Goal: Task Accomplishment & Management: Complete application form

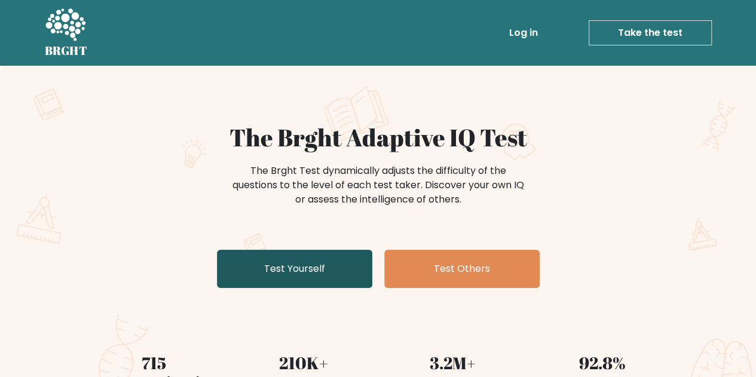
click at [300, 271] on link "Test Yourself" at bounding box center [294, 269] width 155 height 38
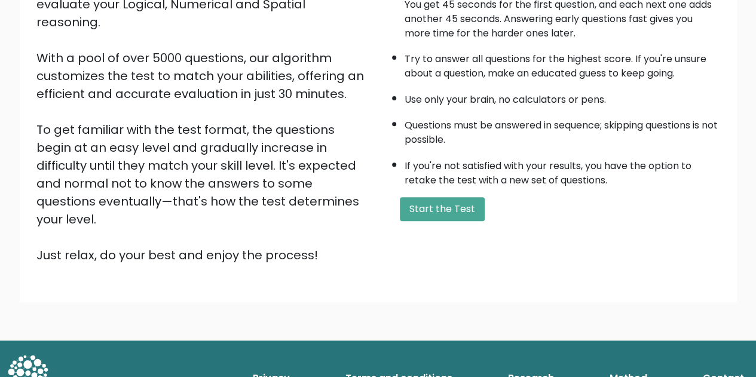
scroll to position [170, 0]
click at [445, 205] on button "Start the Test" at bounding box center [442, 209] width 85 height 24
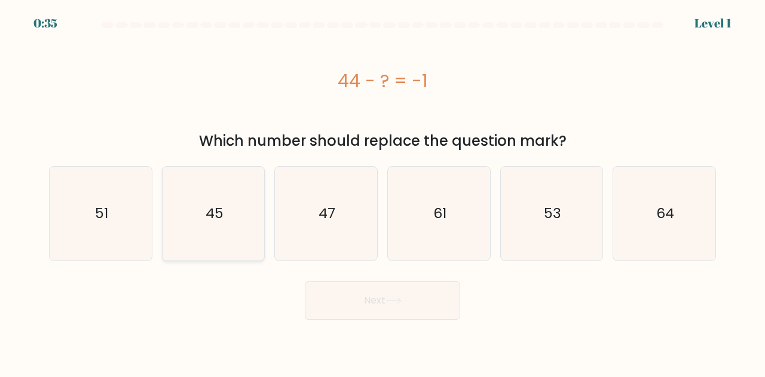
click at [211, 222] on text "45" at bounding box center [215, 214] width 18 height 20
click at [383, 192] on input "b. 45" at bounding box center [383, 190] width 1 height 3
radio input "true"
click at [408, 297] on button "Next" at bounding box center [382, 301] width 155 height 38
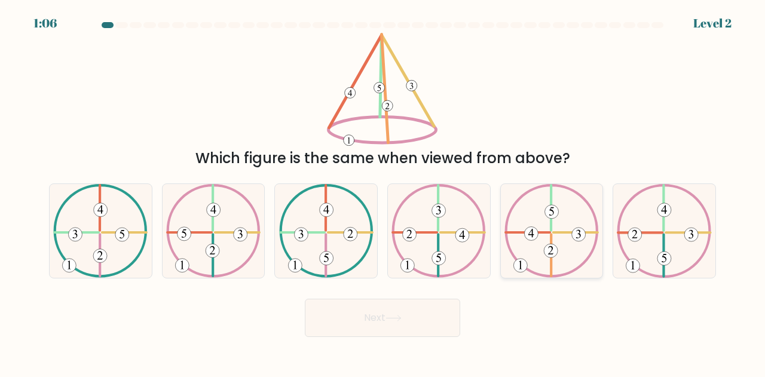
click at [566, 239] on icon at bounding box center [552, 231] width 94 height 94
click at [383, 192] on input "e." at bounding box center [383, 190] width 1 height 3
radio input "true"
click at [421, 313] on button "Next" at bounding box center [382, 318] width 155 height 38
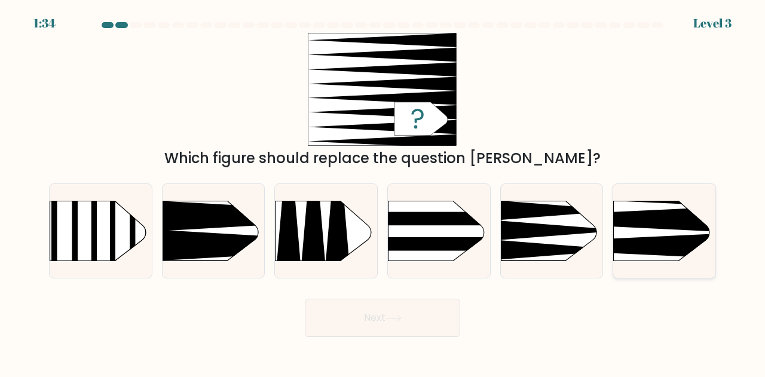
click at [650, 216] on icon at bounding box center [592, 219] width 266 height 25
click at [383, 192] on input "f." at bounding box center [383, 190] width 1 height 3
radio input "true"
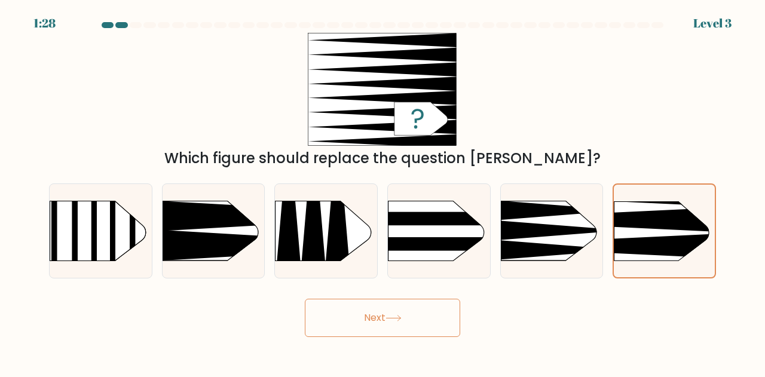
click at [393, 316] on icon at bounding box center [394, 318] width 16 height 7
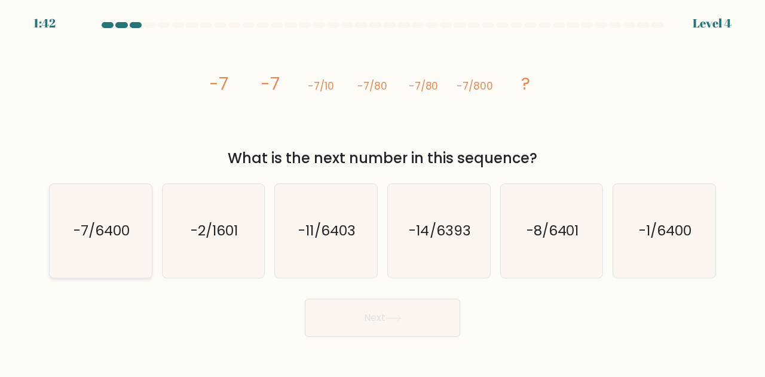
click at [98, 234] on text "-7/6400" at bounding box center [102, 231] width 56 height 20
click at [383, 192] on input "a. -7/6400" at bounding box center [383, 190] width 1 height 3
radio input "true"
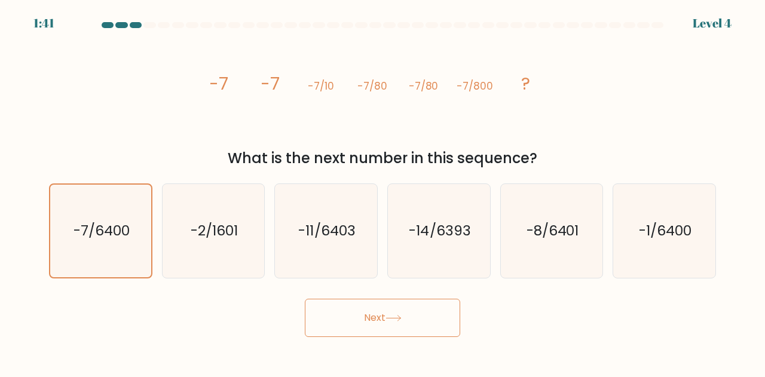
click at [424, 314] on button "Next" at bounding box center [382, 318] width 155 height 38
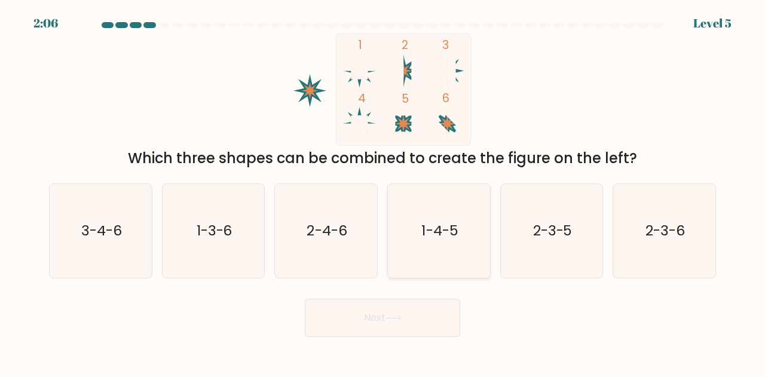
click at [452, 234] on text "1-4-5" at bounding box center [439, 231] width 36 height 20
click at [383, 192] on input "d. 1-4-5" at bounding box center [383, 190] width 1 height 3
radio input "true"
click at [414, 316] on button "Next" at bounding box center [382, 318] width 155 height 38
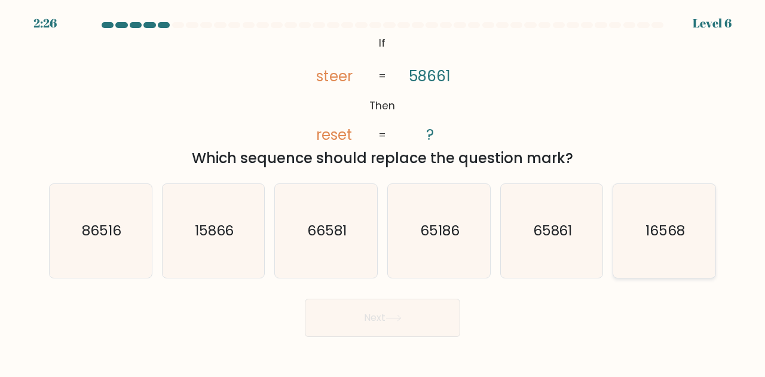
click at [680, 237] on text "16568" at bounding box center [665, 231] width 39 height 20
click at [383, 192] on input "f. 16568" at bounding box center [383, 190] width 1 height 3
radio input "true"
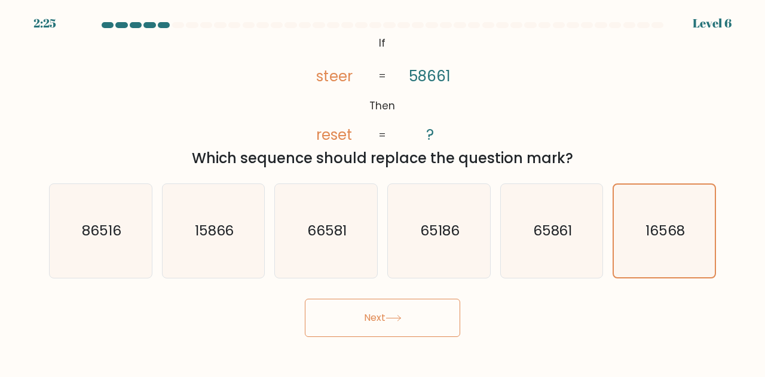
click at [424, 309] on button "Next" at bounding box center [382, 318] width 155 height 38
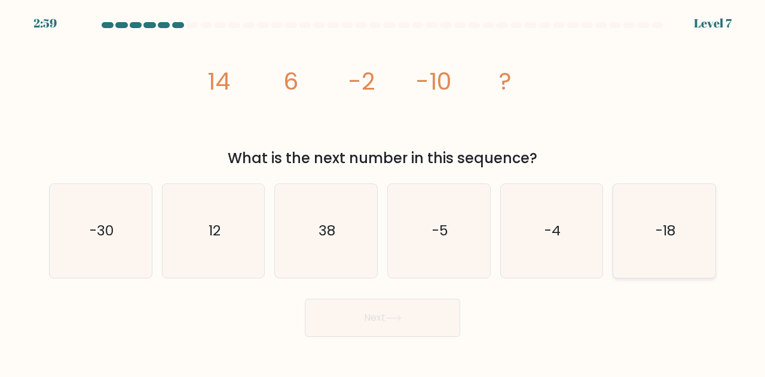
click at [650, 232] on icon "-18" at bounding box center [665, 231] width 94 height 94
click at [383, 192] on input "f. -18" at bounding box center [383, 190] width 1 height 3
radio input "true"
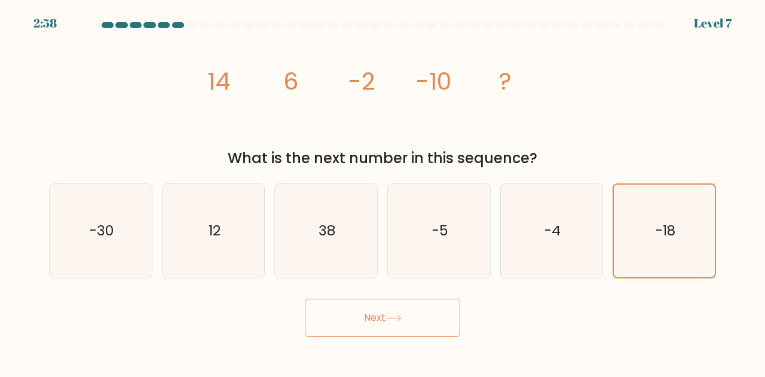
click at [423, 311] on button "Next" at bounding box center [382, 318] width 155 height 38
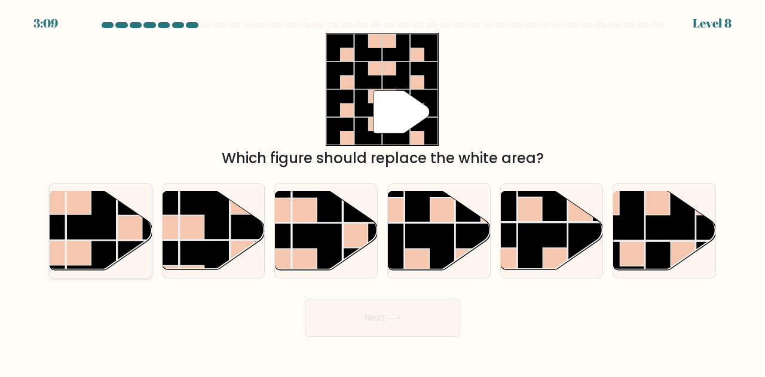
click at [105, 217] on rect at bounding box center [91, 215] width 50 height 50
click at [383, 192] on input "a." at bounding box center [383, 190] width 1 height 3
radio input "true"
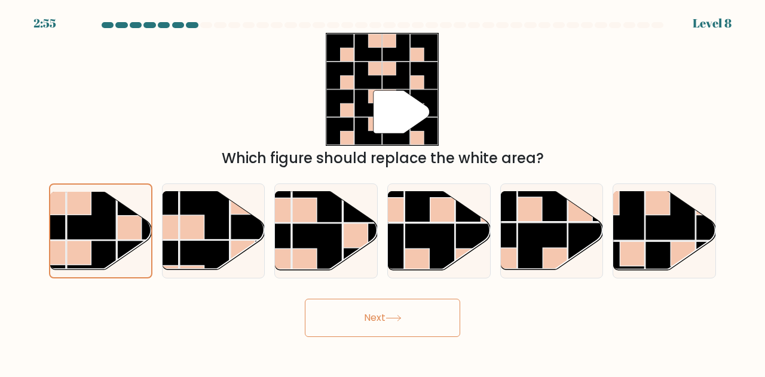
click at [419, 321] on button "Next" at bounding box center [382, 318] width 155 height 38
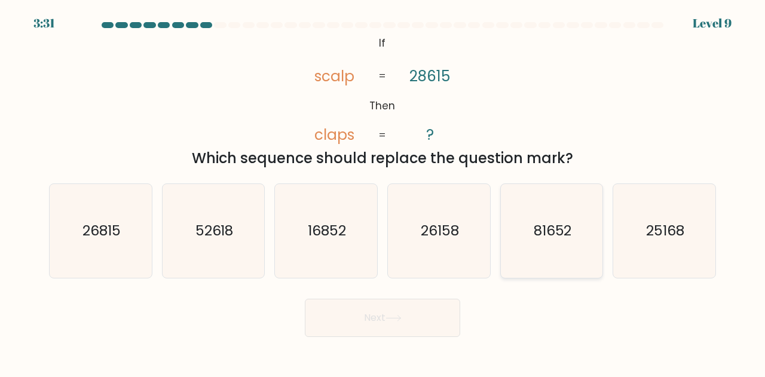
click at [552, 223] on text "81652" at bounding box center [553, 231] width 38 height 20
click at [383, 192] on input "e. 81652" at bounding box center [383, 190] width 1 height 3
radio input "true"
click at [409, 320] on button "Next" at bounding box center [382, 318] width 155 height 38
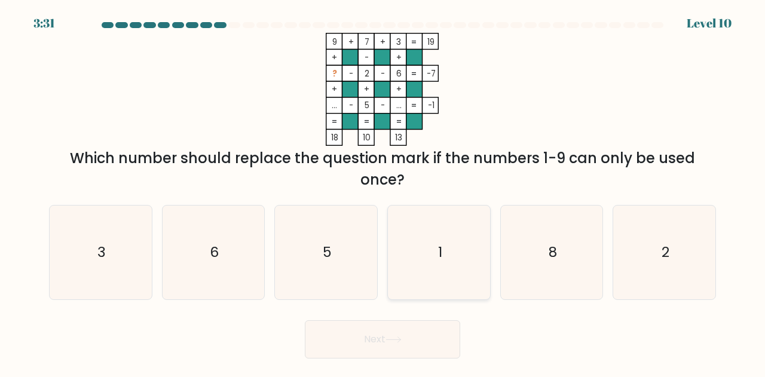
click at [446, 263] on icon "1" at bounding box center [439, 253] width 94 height 94
click at [383, 192] on input "d. 1" at bounding box center [383, 190] width 1 height 3
radio input "true"
click at [386, 335] on button "Next" at bounding box center [382, 339] width 155 height 38
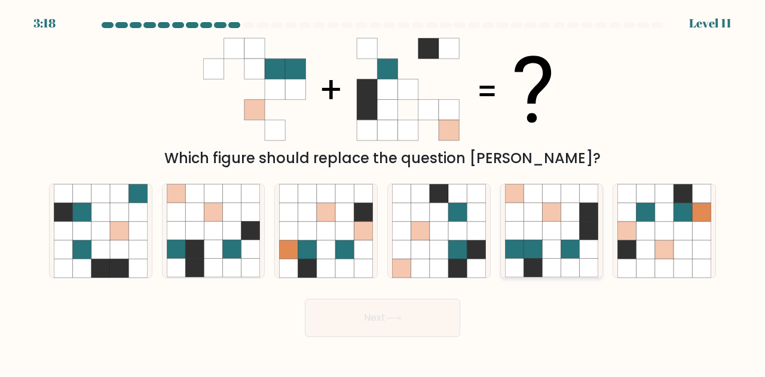
click at [551, 231] on icon at bounding box center [551, 231] width 19 height 19
click at [383, 192] on input "e." at bounding box center [383, 190] width 1 height 3
radio input "true"
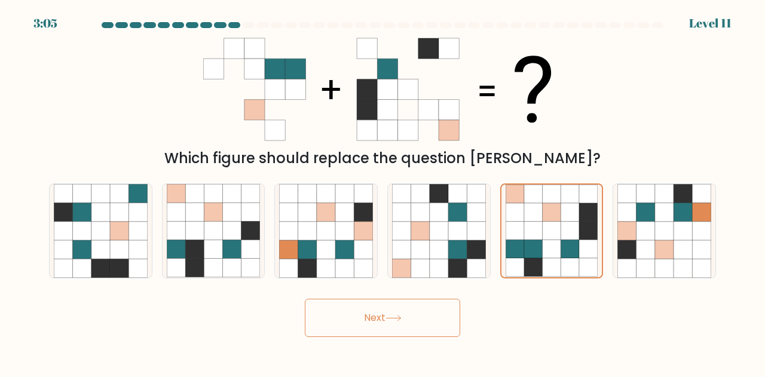
click at [383, 314] on button "Next" at bounding box center [382, 318] width 155 height 38
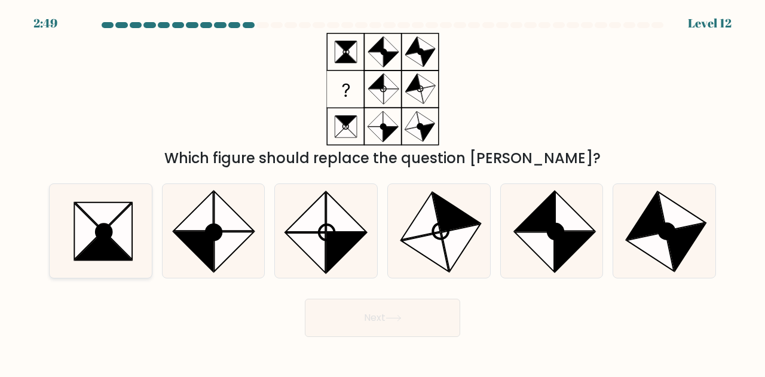
click at [95, 224] on icon at bounding box center [88, 232] width 28 height 56
click at [383, 192] on input "a." at bounding box center [383, 190] width 1 height 3
radio input "true"
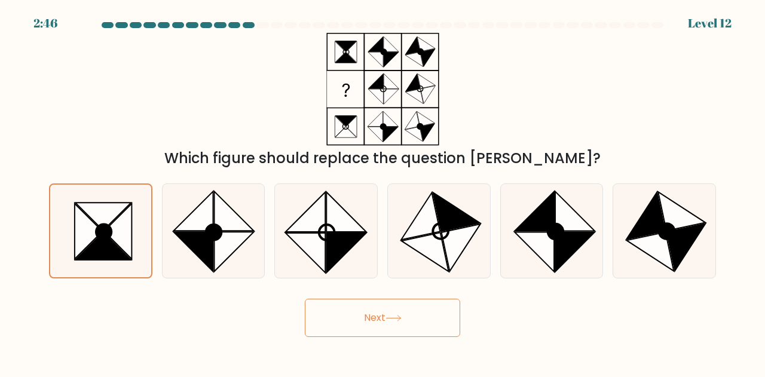
click at [376, 319] on button "Next" at bounding box center [382, 318] width 155 height 38
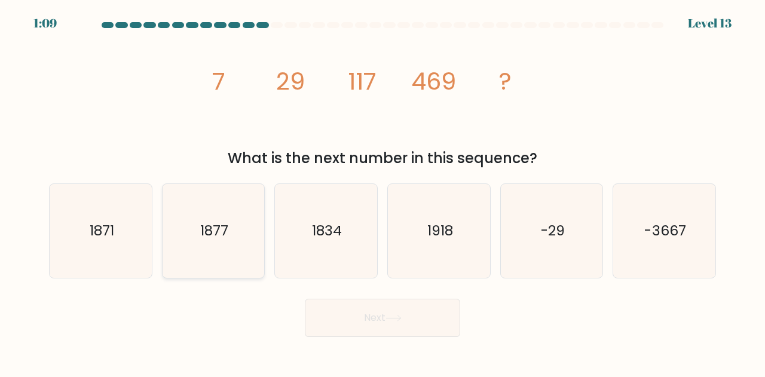
click at [224, 230] on text "1877" at bounding box center [214, 231] width 28 height 20
click at [383, 192] on input "b. 1877" at bounding box center [383, 190] width 1 height 3
radio input "true"
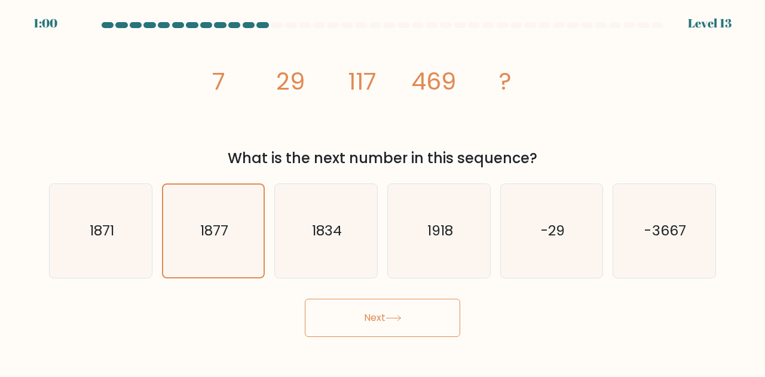
click at [422, 318] on button "Next" at bounding box center [382, 318] width 155 height 38
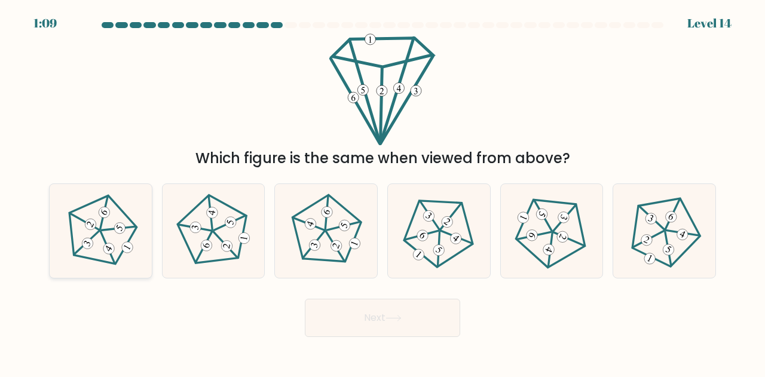
drag, startPoint x: 80, startPoint y: 213, endPoint x: 86, endPoint y: 218, distance: 8.5
click at [80, 213] on icon at bounding box center [100, 231] width 75 height 75
click at [383, 192] on input "a." at bounding box center [383, 190] width 1 height 3
radio input "true"
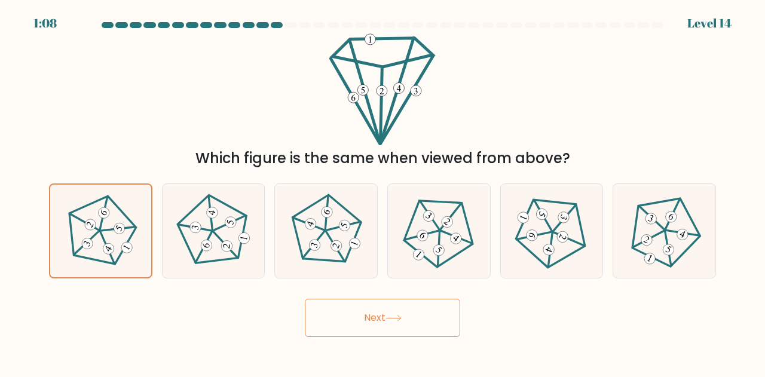
click at [429, 316] on button "Next" at bounding box center [382, 318] width 155 height 38
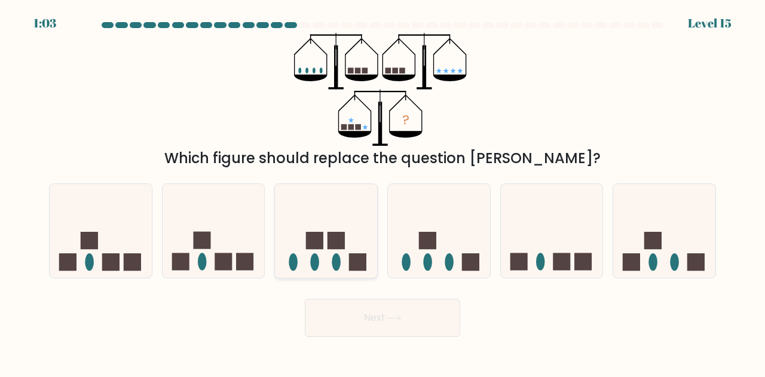
click at [326, 252] on icon at bounding box center [326, 231] width 102 height 84
click at [383, 192] on input "c." at bounding box center [383, 190] width 1 height 3
radio input "true"
click at [436, 247] on rect at bounding box center [427, 240] width 17 height 17
click at [383, 192] on input "d." at bounding box center [383, 190] width 1 height 3
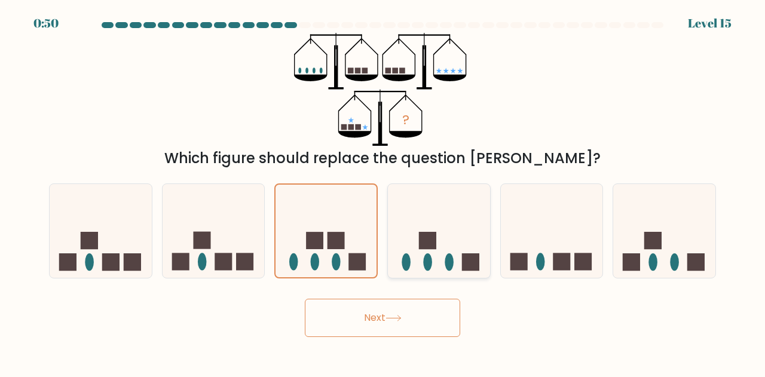
radio input "true"
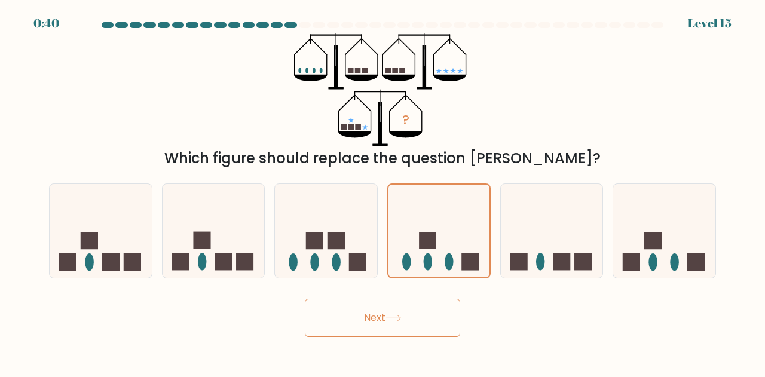
click at [379, 319] on button "Next" at bounding box center [382, 318] width 155 height 38
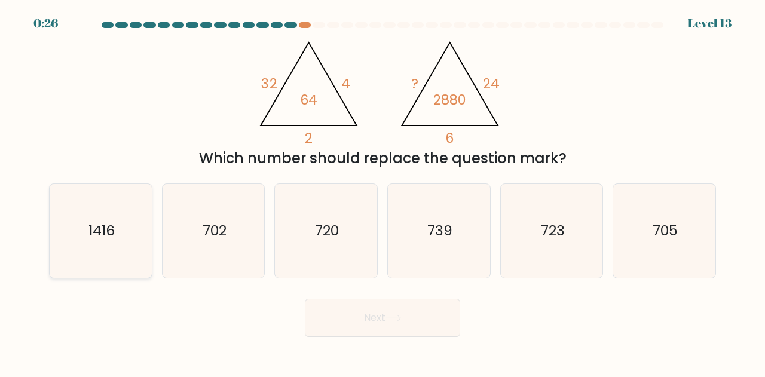
click at [100, 231] on text "1416" at bounding box center [101, 231] width 26 height 20
click at [383, 192] on input "a. 1416" at bounding box center [383, 190] width 1 height 3
radio input "true"
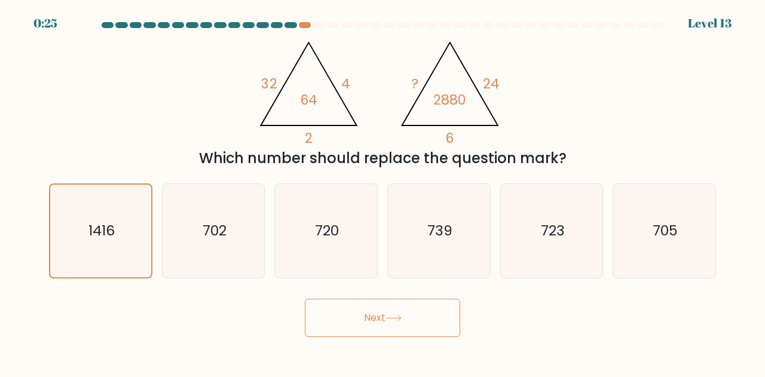
click at [383, 313] on button "Next" at bounding box center [382, 318] width 155 height 38
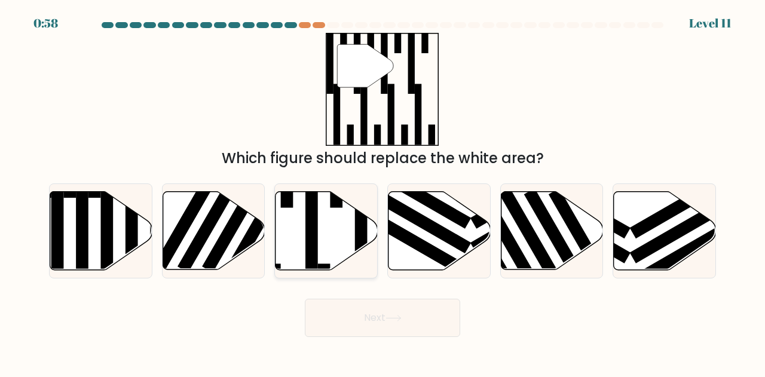
click at [314, 232] on rect at bounding box center [311, 226] width 13 height 111
click at [383, 192] on input "c." at bounding box center [383, 190] width 1 height 3
radio input "true"
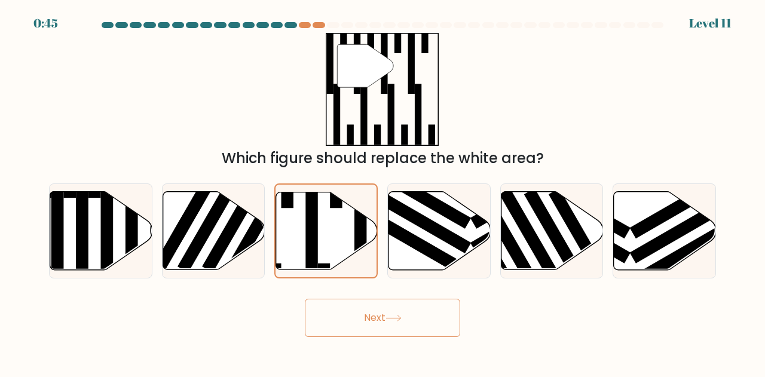
click at [399, 316] on icon at bounding box center [394, 318] width 16 height 7
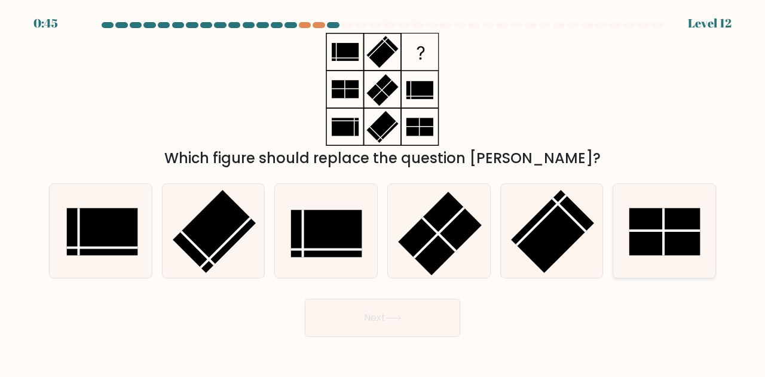
click at [656, 246] on rect at bounding box center [664, 232] width 71 height 47
click at [383, 192] on input "f." at bounding box center [383, 190] width 1 height 3
radio input "true"
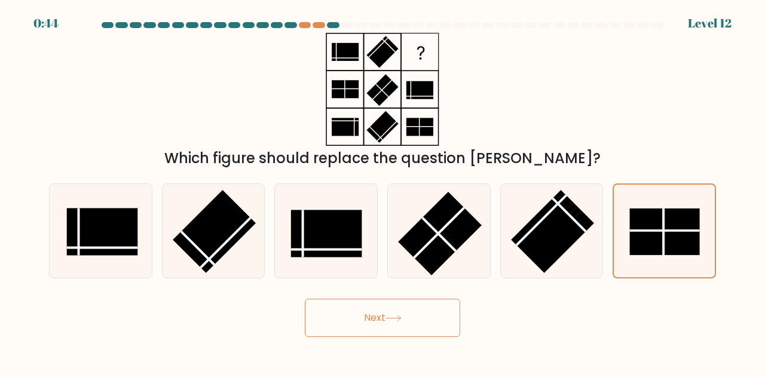
click at [380, 317] on button "Next" at bounding box center [382, 318] width 155 height 38
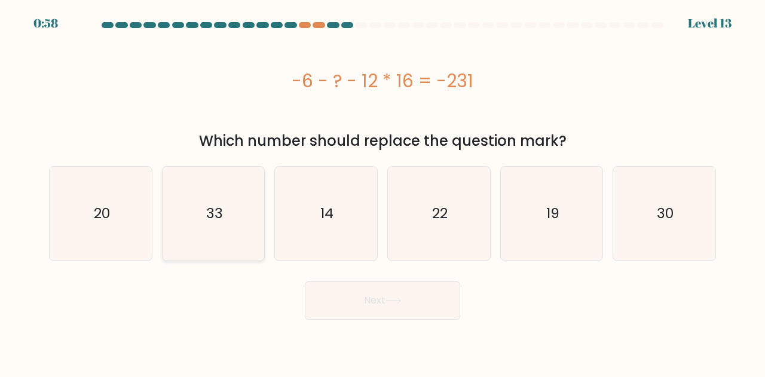
click at [238, 223] on icon "33" at bounding box center [214, 214] width 94 height 94
click at [383, 192] on input "b. 33" at bounding box center [383, 190] width 1 height 3
radio input "true"
click at [396, 307] on button "Next" at bounding box center [382, 301] width 155 height 38
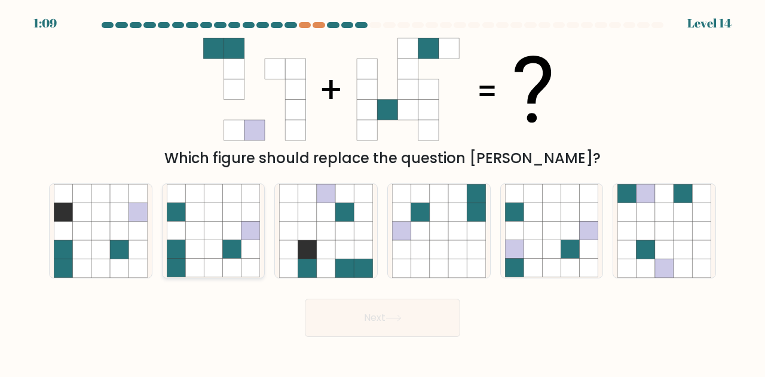
click at [189, 236] on icon at bounding box center [194, 231] width 19 height 19
click at [383, 192] on input "b." at bounding box center [383, 190] width 1 height 3
radio input "true"
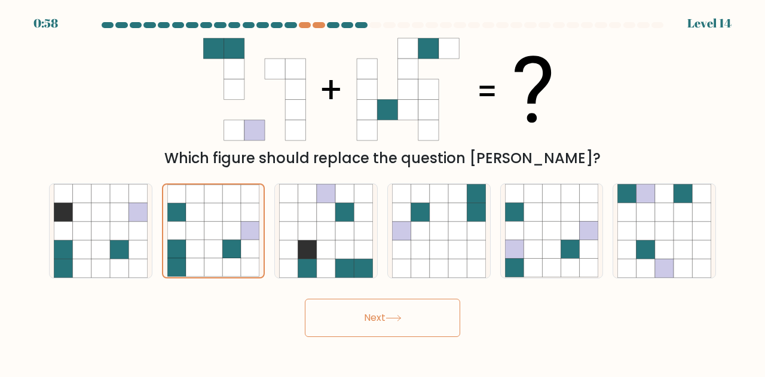
click at [390, 321] on icon at bounding box center [394, 318] width 16 height 7
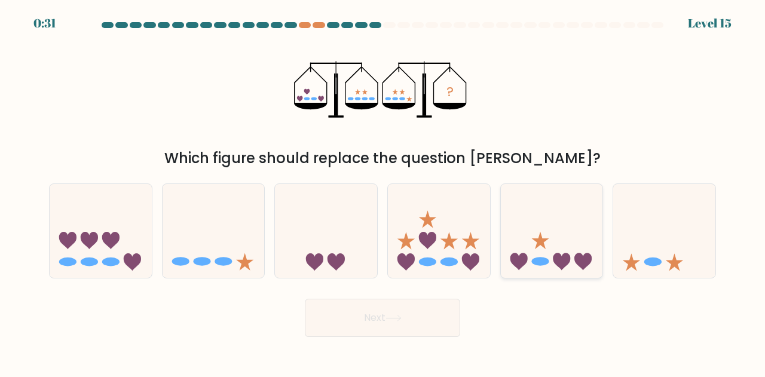
click at [540, 258] on ellipse at bounding box center [539, 262] width 17 height 9
click at [383, 192] on input "e." at bounding box center [383, 190] width 1 height 3
radio input "true"
click at [387, 316] on button "Next" at bounding box center [382, 318] width 155 height 38
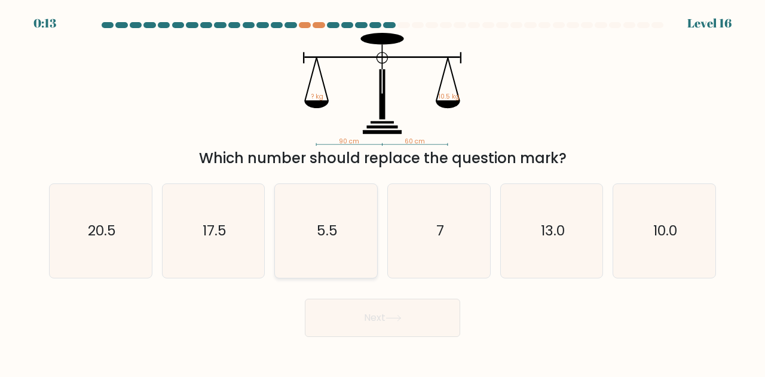
click at [317, 234] on text "5.5" at bounding box center [327, 231] width 21 height 20
click at [383, 192] on input "c. 5.5" at bounding box center [383, 190] width 1 height 3
radio input "true"
click at [393, 324] on button "Next" at bounding box center [382, 318] width 155 height 38
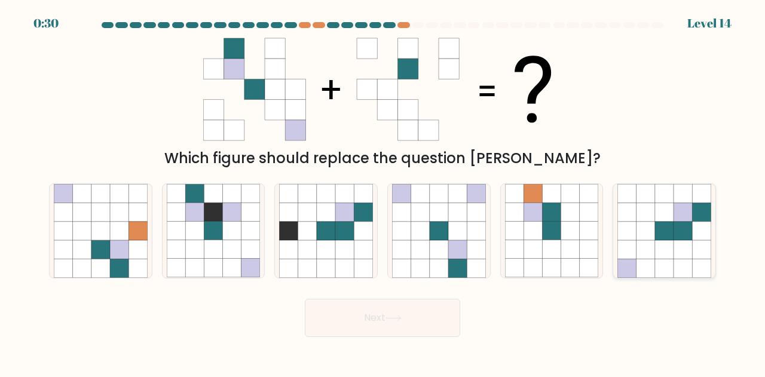
click at [640, 252] on icon at bounding box center [646, 249] width 19 height 19
click at [383, 192] on input "f." at bounding box center [383, 190] width 1 height 3
radio input "true"
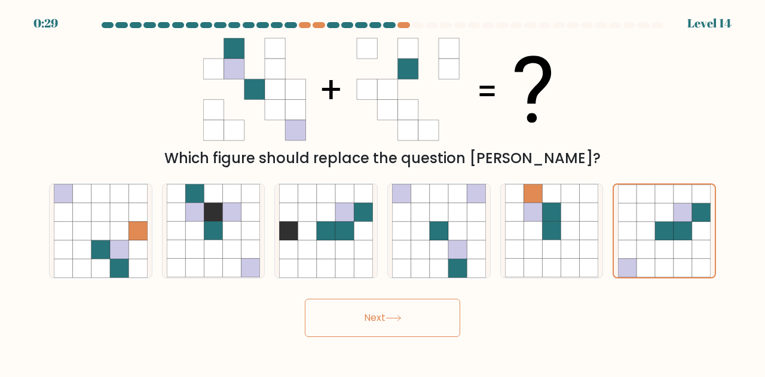
click at [389, 320] on icon at bounding box center [394, 318] width 16 height 7
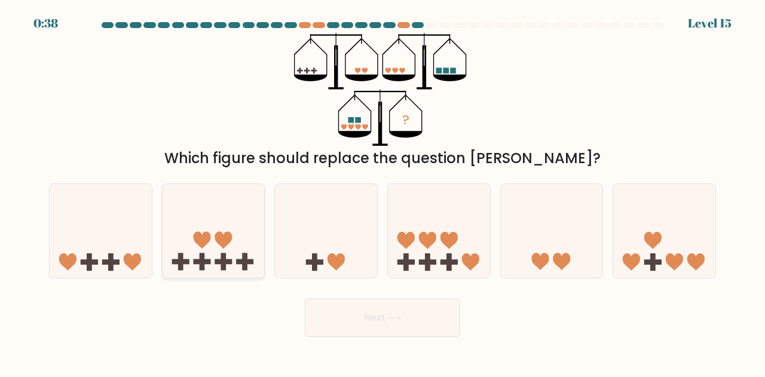
click at [197, 233] on icon at bounding box center [201, 240] width 17 height 17
click at [383, 192] on input "b." at bounding box center [383, 190] width 1 height 3
radio input "true"
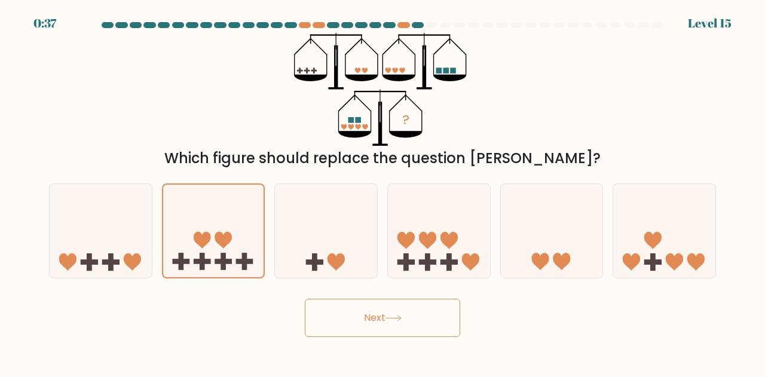
click at [361, 311] on button "Next" at bounding box center [382, 318] width 155 height 38
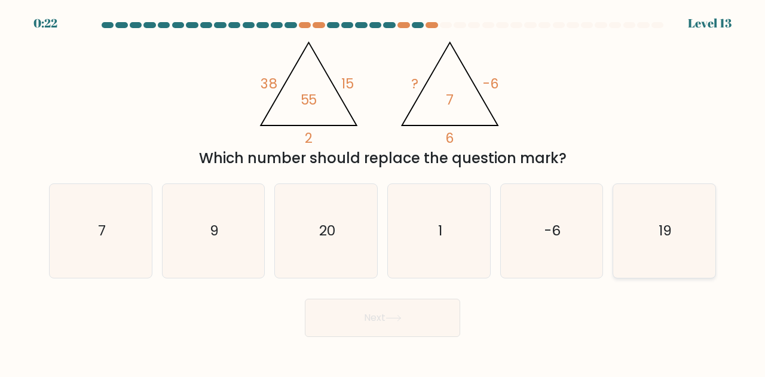
click at [674, 248] on icon "19" at bounding box center [665, 231] width 94 height 94
click at [383, 192] on input "f. 19" at bounding box center [383, 190] width 1 height 3
radio input "true"
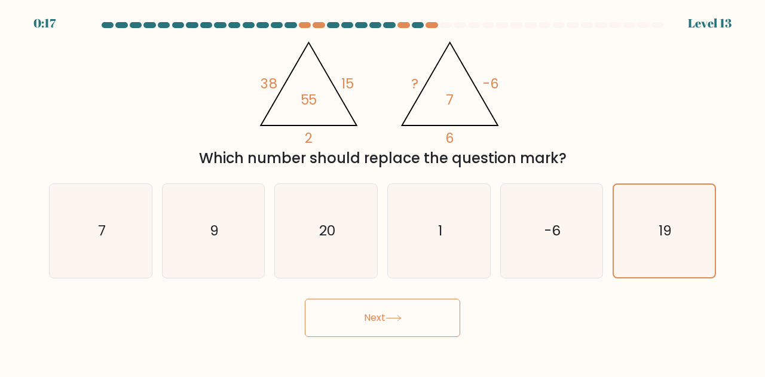
click at [379, 314] on button "Next" at bounding box center [382, 318] width 155 height 38
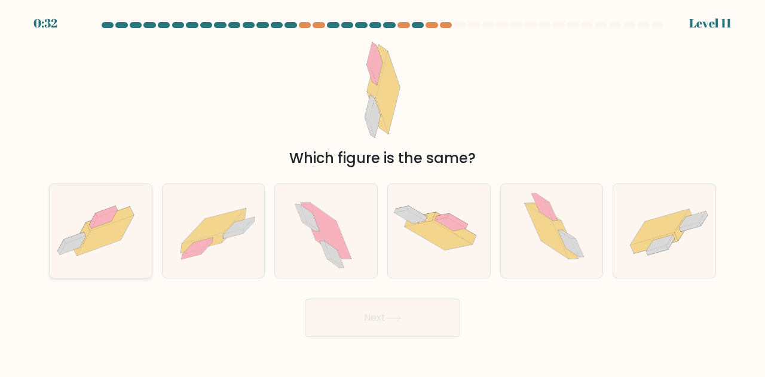
click at [94, 233] on icon at bounding box center [105, 235] width 56 height 40
click at [383, 192] on input "a." at bounding box center [383, 190] width 1 height 3
radio input "true"
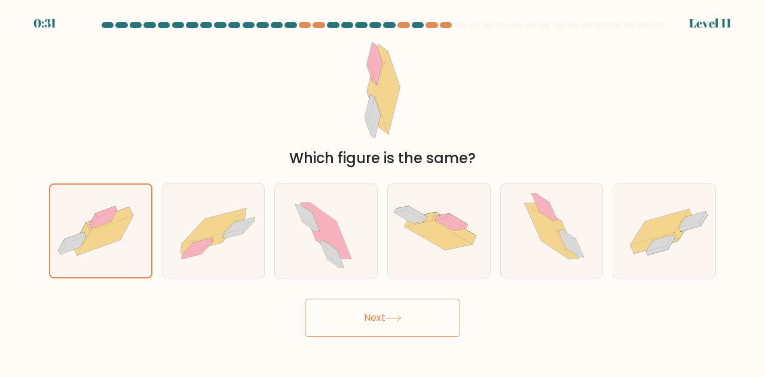
click at [377, 314] on button "Next" at bounding box center [382, 318] width 155 height 38
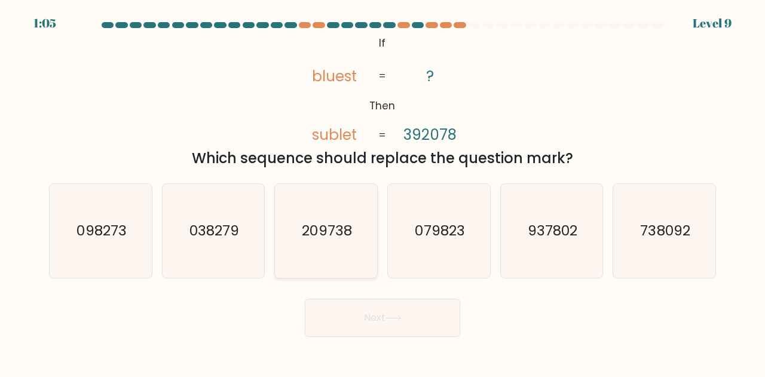
click at [331, 244] on icon "209738" at bounding box center [326, 231] width 94 height 94
click at [383, 192] on input "c. 209738" at bounding box center [383, 190] width 1 height 3
radio input "true"
click at [420, 320] on button "Next" at bounding box center [382, 318] width 155 height 38
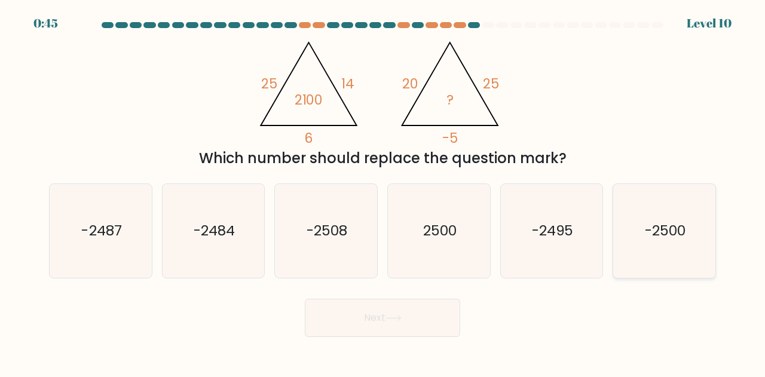
click at [649, 236] on text "-2500" at bounding box center [665, 231] width 41 height 20
click at [383, 192] on input "f. -2500" at bounding box center [383, 190] width 1 height 3
radio input "true"
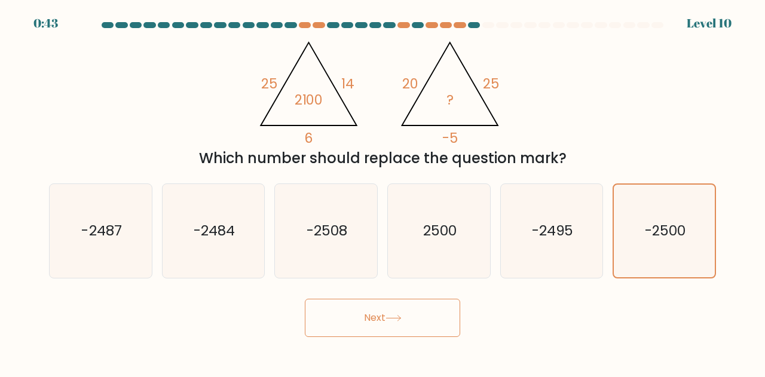
click at [383, 317] on button "Next" at bounding box center [382, 318] width 155 height 38
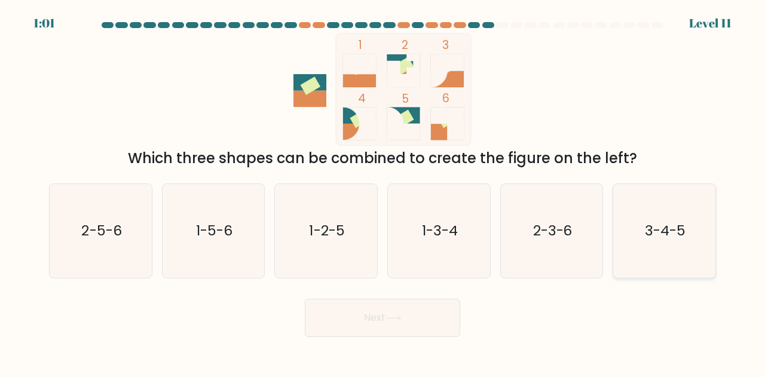
click at [676, 244] on icon "3-4-5" at bounding box center [665, 231] width 94 height 94
click at [383, 192] on input "f. 3-4-5" at bounding box center [383, 190] width 1 height 3
radio input "true"
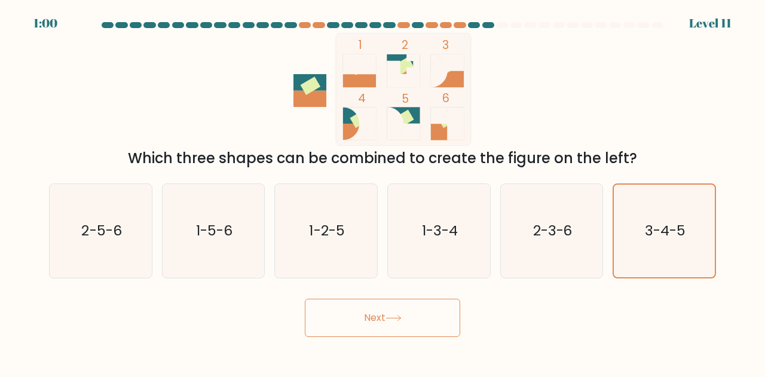
click at [424, 319] on button "Next" at bounding box center [382, 318] width 155 height 38
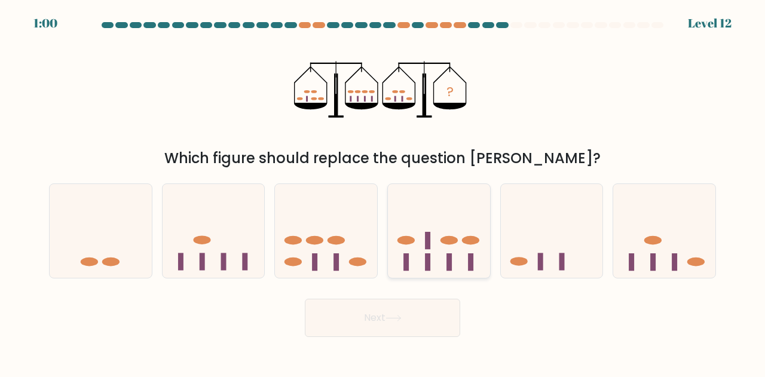
click at [446, 240] on ellipse at bounding box center [449, 240] width 17 height 9
click at [383, 192] on input "d." at bounding box center [383, 190] width 1 height 3
radio input "true"
click at [393, 317] on icon at bounding box center [394, 318] width 16 height 7
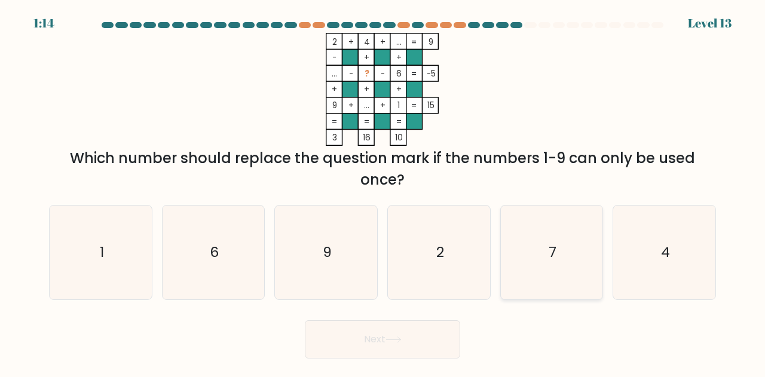
click at [572, 251] on icon "7" at bounding box center [552, 253] width 94 height 94
click at [383, 192] on input "e. 7" at bounding box center [383, 190] width 1 height 3
radio input "true"
click at [416, 343] on button "Next" at bounding box center [382, 339] width 155 height 38
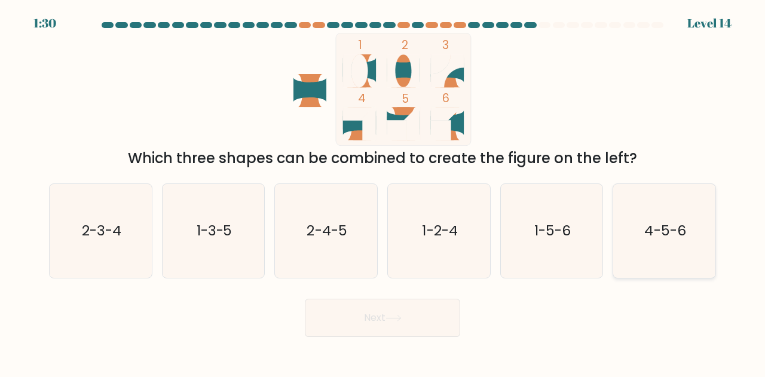
click at [671, 235] on text "4-5-6" at bounding box center [665, 231] width 41 height 20
click at [383, 192] on input "f. 4-5-6" at bounding box center [383, 190] width 1 height 3
radio input "true"
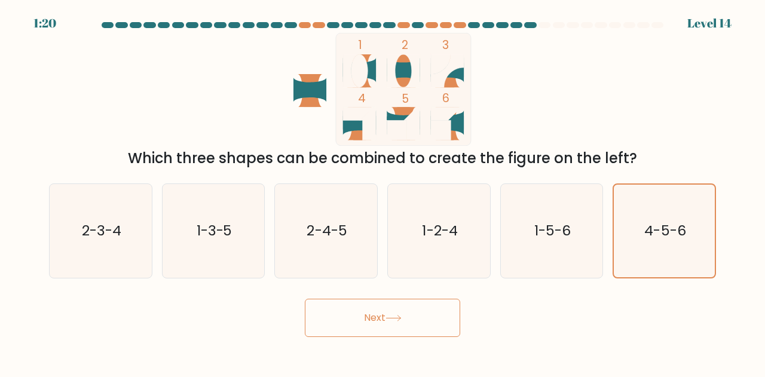
click at [401, 319] on icon at bounding box center [393, 318] width 14 height 5
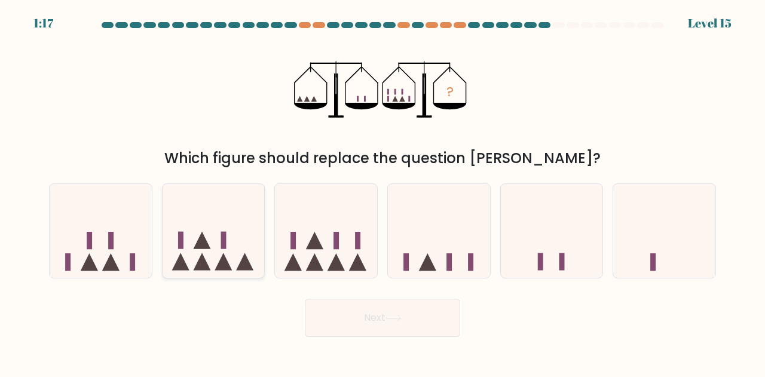
click at [213, 215] on icon at bounding box center [214, 231] width 102 height 84
click at [383, 192] on input "b." at bounding box center [383, 190] width 1 height 3
radio input "true"
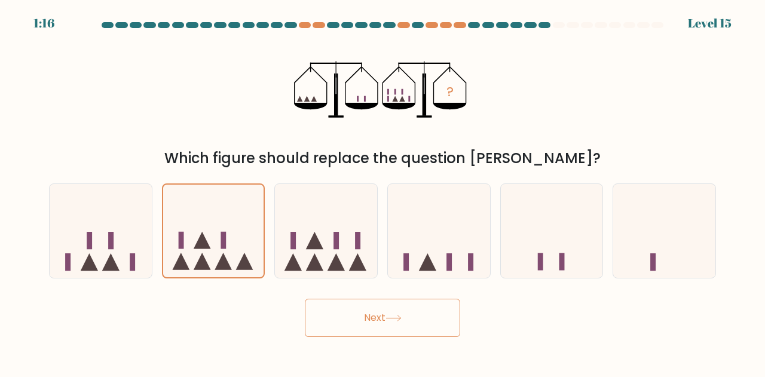
click at [396, 307] on button "Next" at bounding box center [382, 318] width 155 height 38
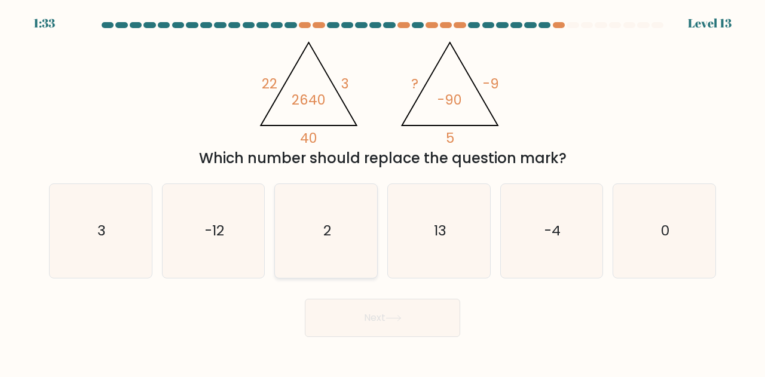
click at [329, 228] on text "2" at bounding box center [327, 231] width 8 height 20
click at [383, 192] on input "c. 2" at bounding box center [383, 190] width 1 height 3
radio input "true"
click at [412, 319] on button "Next" at bounding box center [382, 318] width 155 height 38
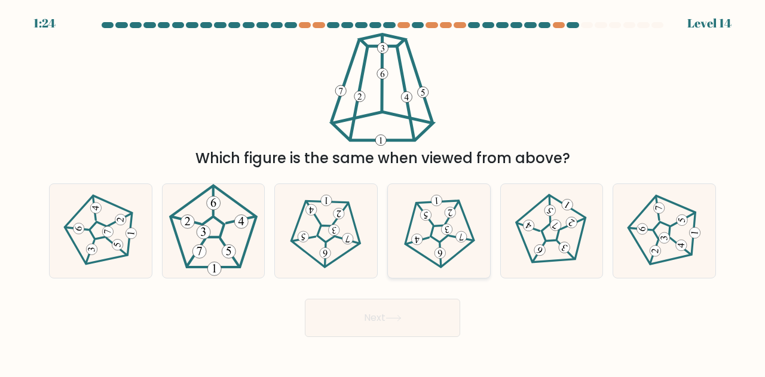
click at [437, 221] on icon at bounding box center [439, 231] width 75 height 75
click at [383, 192] on input "d." at bounding box center [383, 190] width 1 height 3
radio input "true"
click at [392, 317] on icon at bounding box center [394, 318] width 16 height 7
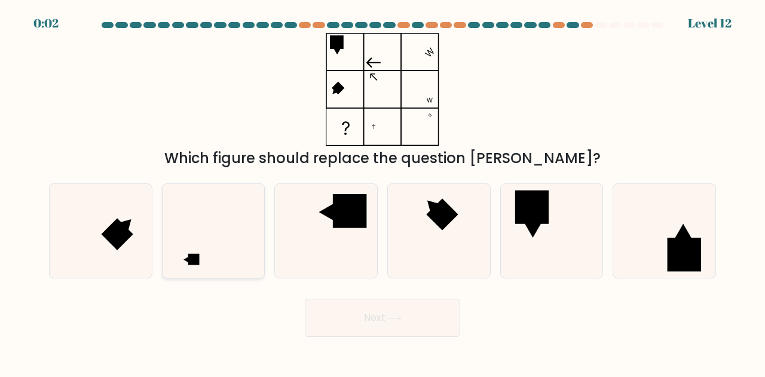
click at [218, 263] on icon at bounding box center [214, 231] width 94 height 94
click at [383, 192] on input "b." at bounding box center [383, 190] width 1 height 3
radio input "true"
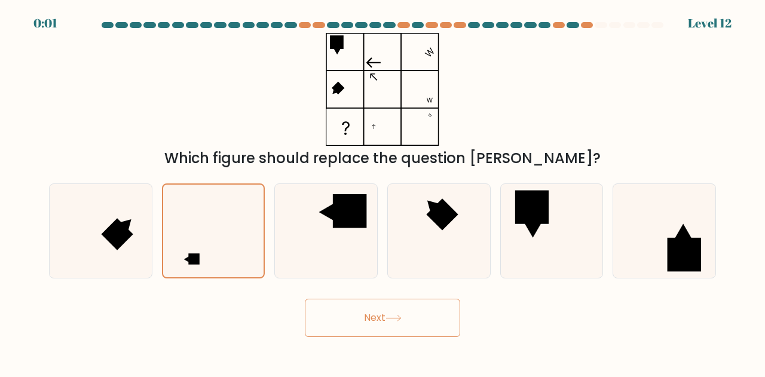
click at [454, 340] on body "0:01 Level 12" at bounding box center [382, 188] width 765 height 377
click at [395, 319] on icon at bounding box center [394, 318] width 16 height 7
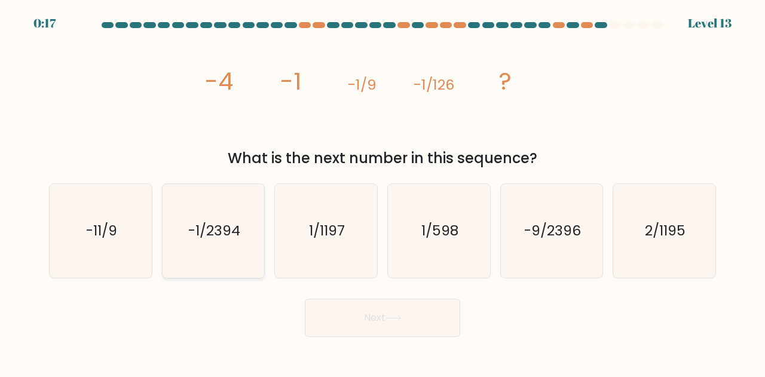
click at [221, 234] on text "-1/2394" at bounding box center [214, 231] width 52 height 20
click at [383, 192] on input "b. -1/2394" at bounding box center [383, 190] width 1 height 3
radio input "true"
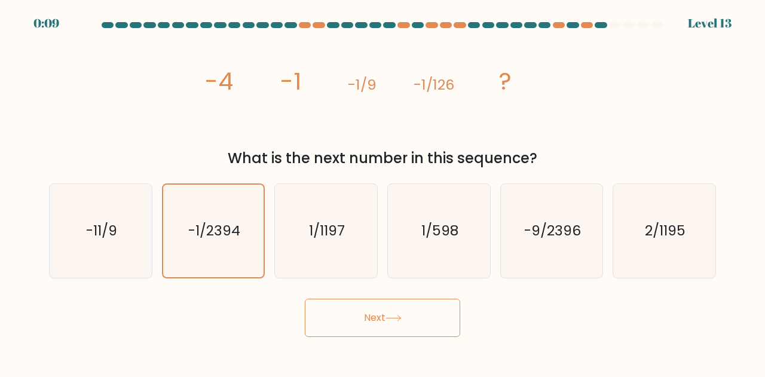
click at [387, 319] on button "Next" at bounding box center [382, 318] width 155 height 38
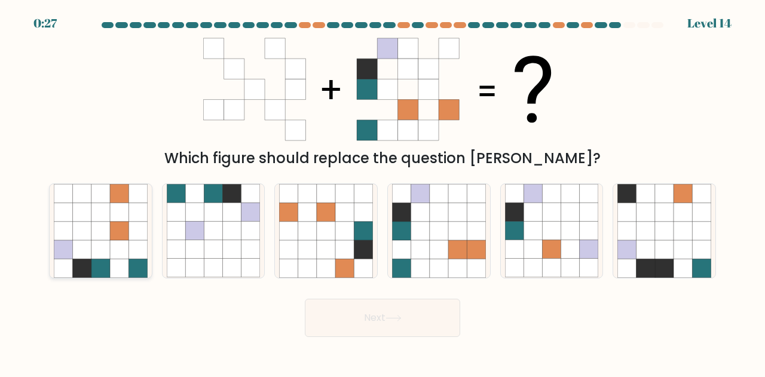
click at [100, 243] on icon at bounding box center [100, 249] width 19 height 19
click at [383, 192] on input "a." at bounding box center [383, 190] width 1 height 3
radio input "true"
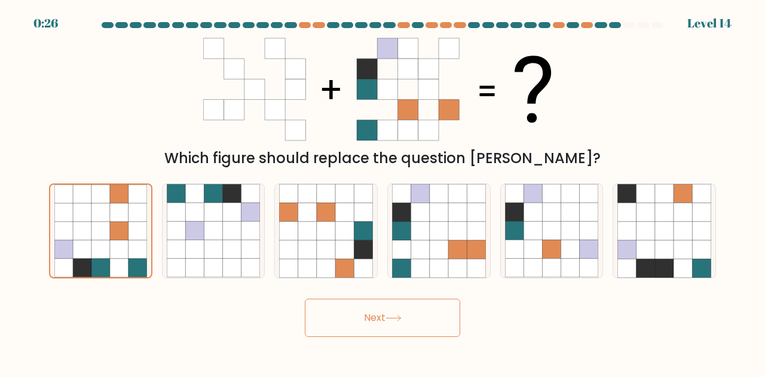
click at [393, 315] on icon at bounding box center [394, 318] width 16 height 7
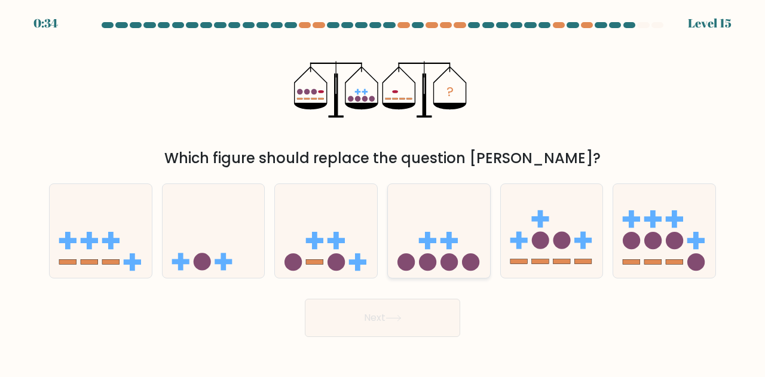
click at [439, 249] on icon at bounding box center [439, 231] width 102 height 84
click at [383, 192] on input "d." at bounding box center [383, 190] width 1 height 3
radio input "true"
click at [390, 317] on icon at bounding box center [394, 318] width 16 height 7
click at [405, 314] on button "Next" at bounding box center [382, 318] width 155 height 38
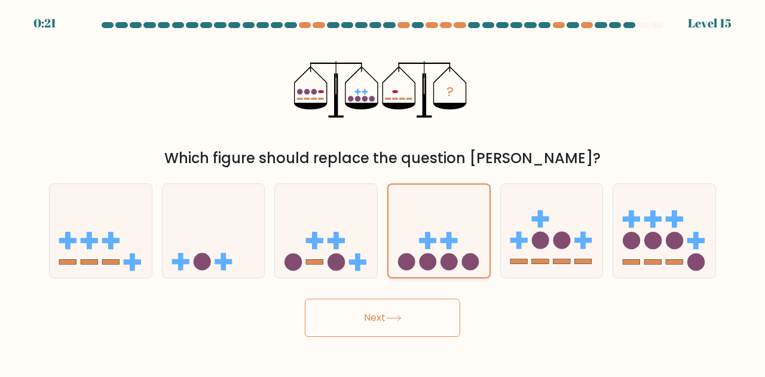
click at [435, 229] on icon at bounding box center [439, 232] width 101 height 84
click at [383, 192] on input "d." at bounding box center [383, 190] width 1 height 3
click at [395, 315] on icon at bounding box center [394, 318] width 16 height 7
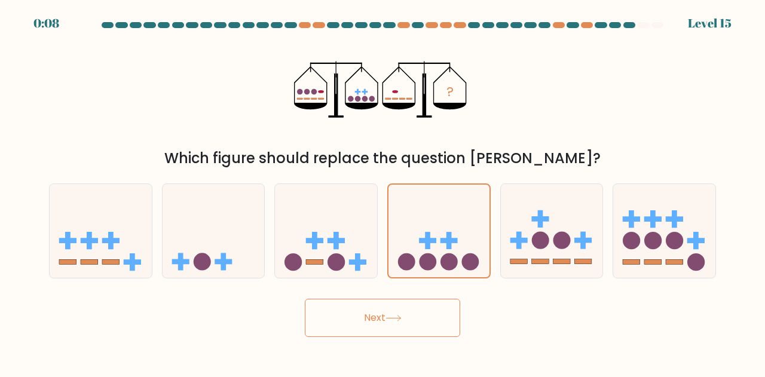
click at [406, 316] on button "Next" at bounding box center [382, 318] width 155 height 38
click at [406, 315] on button "Next" at bounding box center [382, 318] width 155 height 38
click at [436, 216] on icon at bounding box center [439, 232] width 101 height 84
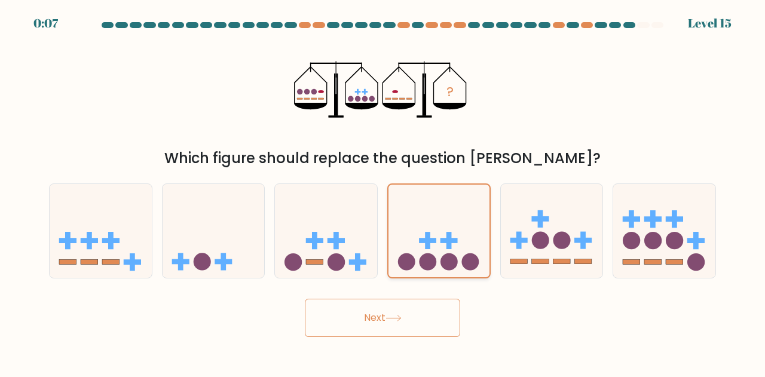
click at [383, 192] on input "d." at bounding box center [383, 190] width 1 height 3
click at [439, 223] on icon at bounding box center [439, 232] width 101 height 84
click at [383, 192] on input "d." at bounding box center [383, 190] width 1 height 3
click at [439, 223] on icon at bounding box center [439, 232] width 101 height 84
click at [383, 192] on input "d." at bounding box center [383, 190] width 1 height 3
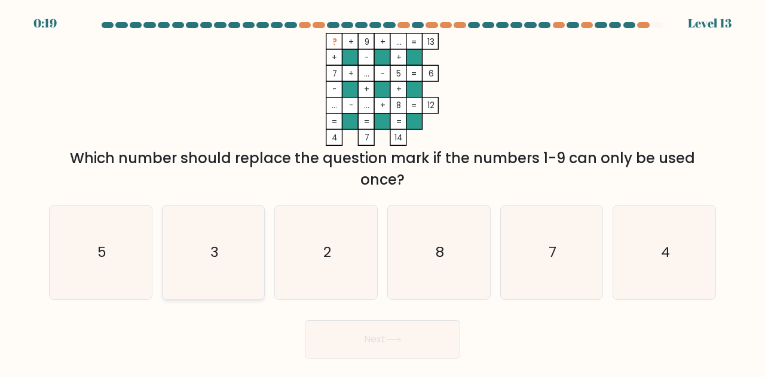
click at [216, 255] on text "3" at bounding box center [214, 253] width 8 height 20
click at [383, 192] on input "b. 3" at bounding box center [383, 190] width 1 height 3
radio input "true"
click at [409, 335] on button "Next" at bounding box center [382, 339] width 155 height 38
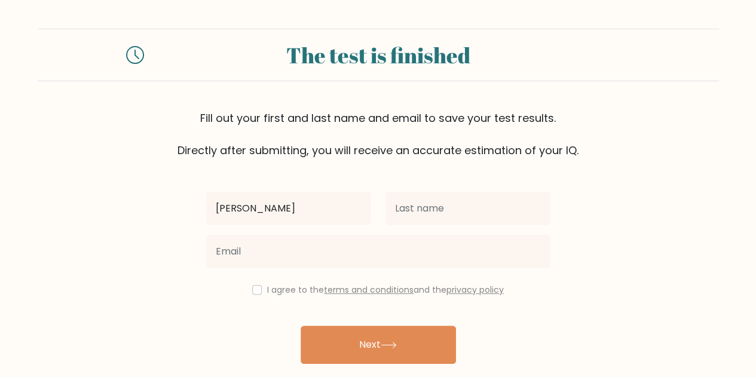
type input "[PERSON_NAME]"
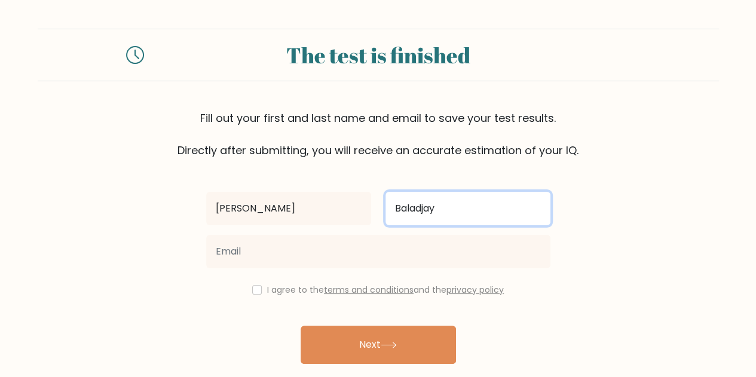
type input "Baladjay"
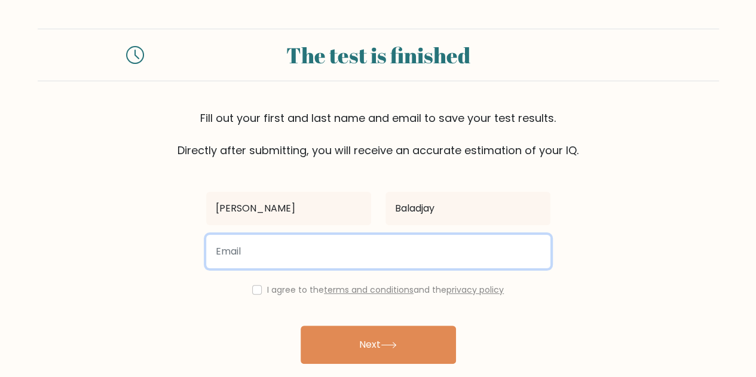
click at [279, 240] on input "email" at bounding box center [378, 251] width 344 height 33
type input "baladjayclaudine@gmail.com"
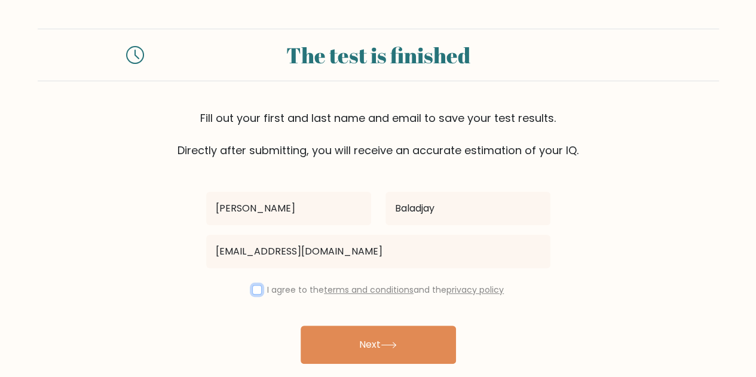
click at [253, 288] on input "checkbox" at bounding box center [257, 290] width 10 height 10
checkbox input "true"
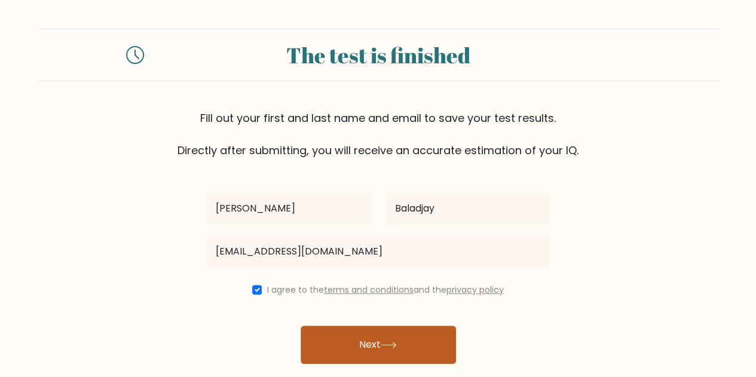
click at [393, 350] on button "Next" at bounding box center [378, 345] width 155 height 38
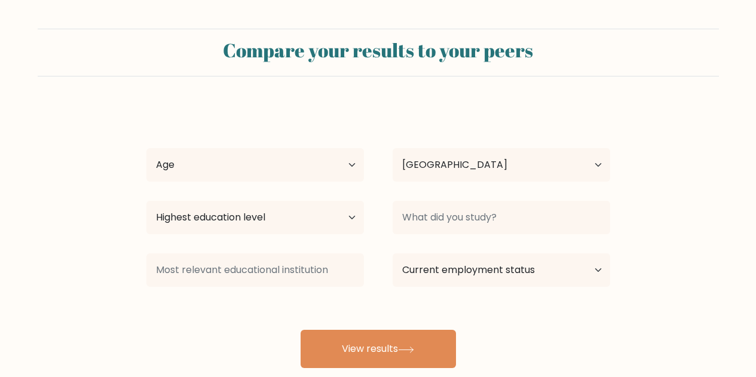
select select "PH"
click at [350, 161] on select "Age Under [DEMOGRAPHIC_DATA] [DEMOGRAPHIC_DATA] [DEMOGRAPHIC_DATA] [DEMOGRAPHIC…" at bounding box center [255, 164] width 218 height 33
select select "25_34"
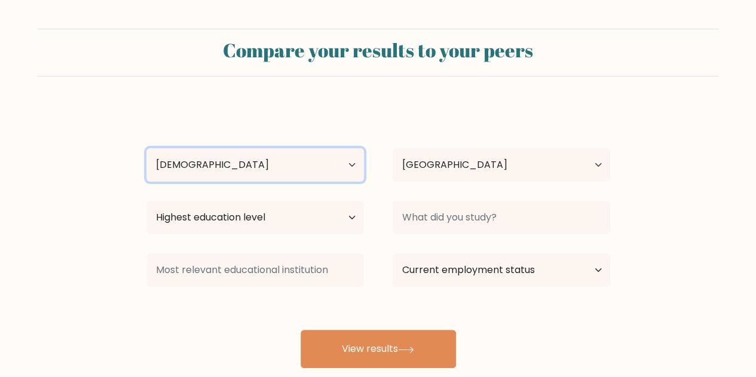
click at [146, 148] on select "Age Under [DEMOGRAPHIC_DATA] [DEMOGRAPHIC_DATA] [DEMOGRAPHIC_DATA] [DEMOGRAPHIC…" at bounding box center [255, 164] width 218 height 33
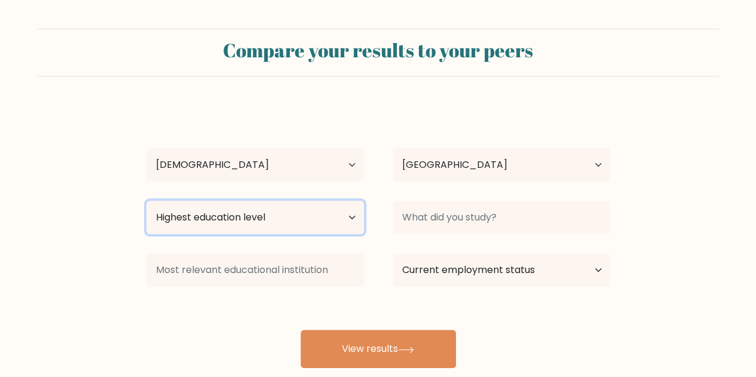
click at [347, 216] on select "Highest education level No schooling Primary Lower Secondary Upper Secondary Oc…" at bounding box center [255, 217] width 218 height 33
select select "bachelors_degree"
click at [146, 201] on select "Highest education level No schooling Primary Lower Secondary Upper Secondary Oc…" at bounding box center [255, 217] width 218 height 33
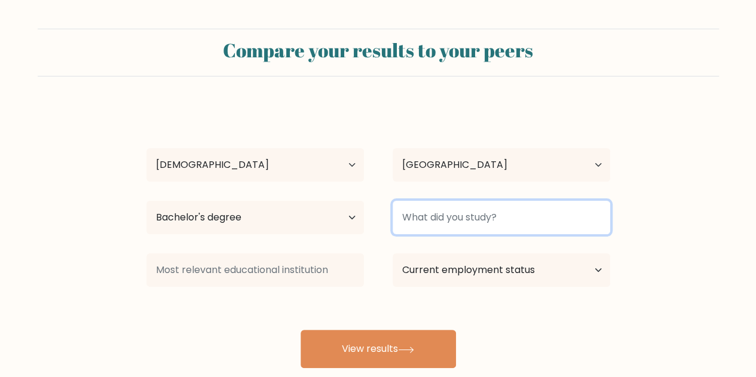
click at [505, 222] on input at bounding box center [502, 217] width 218 height 33
type input "B"
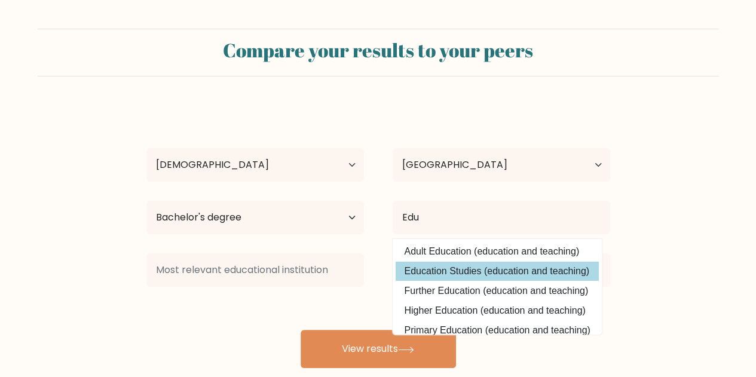
click at [462, 274] on div "[PERSON_NAME] Age Under [DEMOGRAPHIC_DATA] [DEMOGRAPHIC_DATA] [DEMOGRAPHIC_DATA…" at bounding box center [378, 236] width 478 height 263
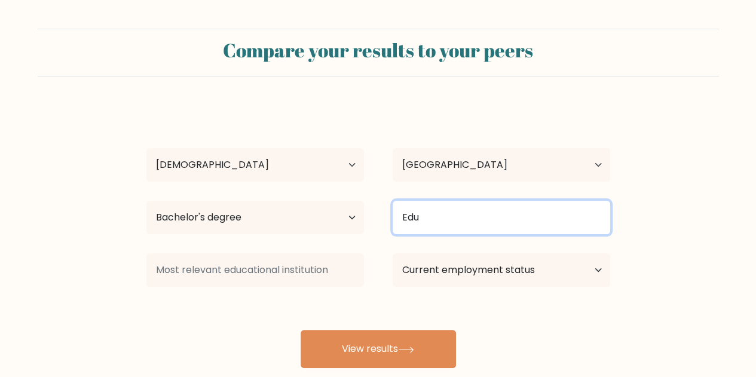
click at [439, 212] on input "Edu" at bounding box center [502, 217] width 218 height 33
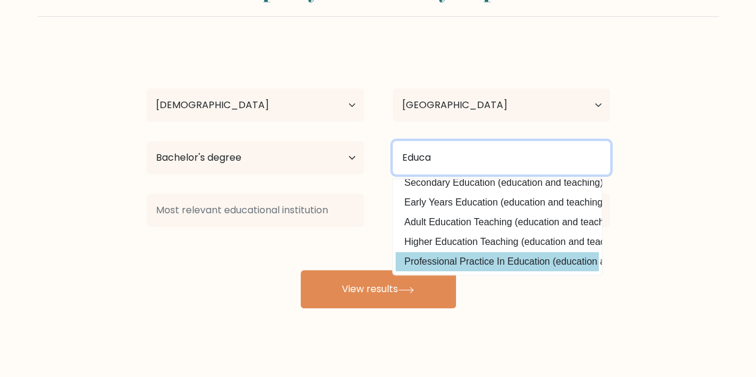
scroll to position [57, 0]
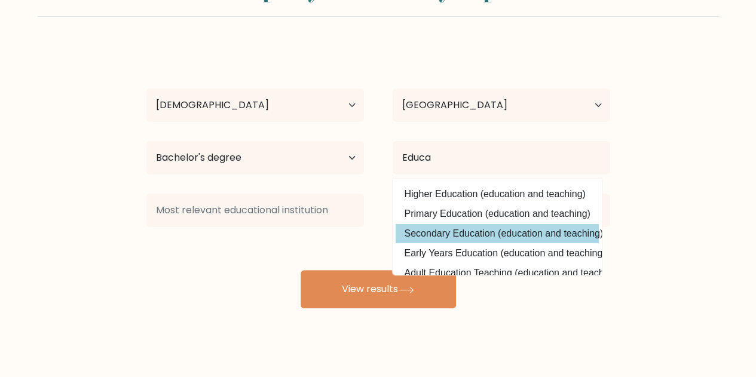
click at [484, 231] on option "Secondary Education (education and teaching)" at bounding box center [497, 233] width 203 height 19
type input "Secondary Education"
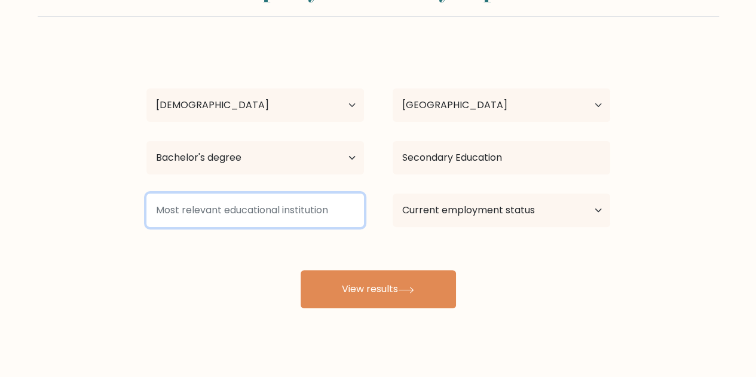
click at [353, 215] on input at bounding box center [255, 210] width 218 height 33
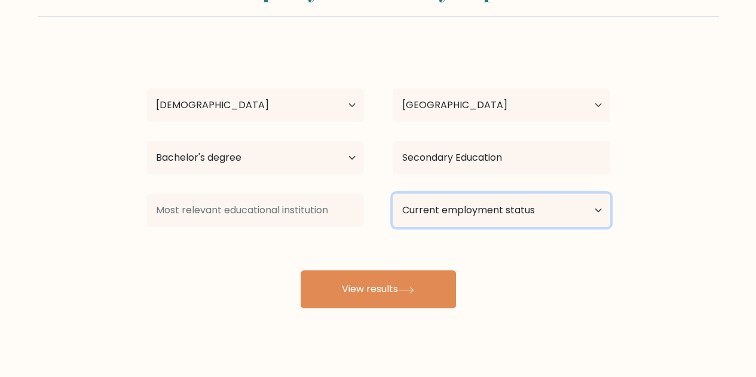
click at [583, 207] on select "Current employment status Employed Student Retired Other / prefer not to answer" at bounding box center [502, 210] width 218 height 33
select select "other"
click at [393, 194] on select "Current employment status Employed Student Retired Other / prefer not to answer" at bounding box center [502, 210] width 218 height 33
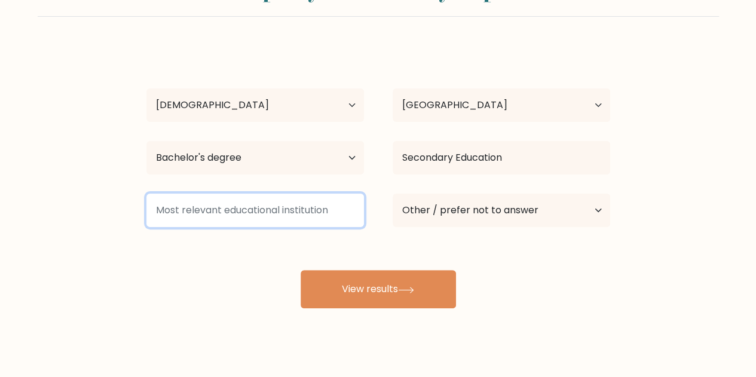
click at [335, 213] on input at bounding box center [255, 210] width 218 height 33
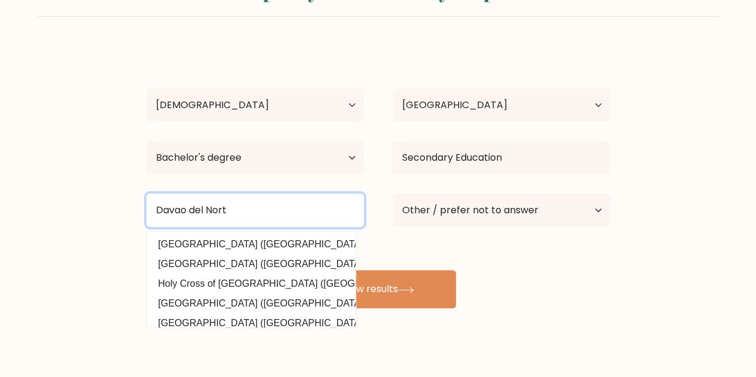
type input "Davao del Norte"
drag, startPoint x: 264, startPoint y: 216, endPoint x: 60, endPoint y: 222, distance: 203.9
click at [60, 222] on form "Compare your results to your peers Claudine Baladjay Age Under 18 years old 18-…" at bounding box center [378, 139] width 756 height 340
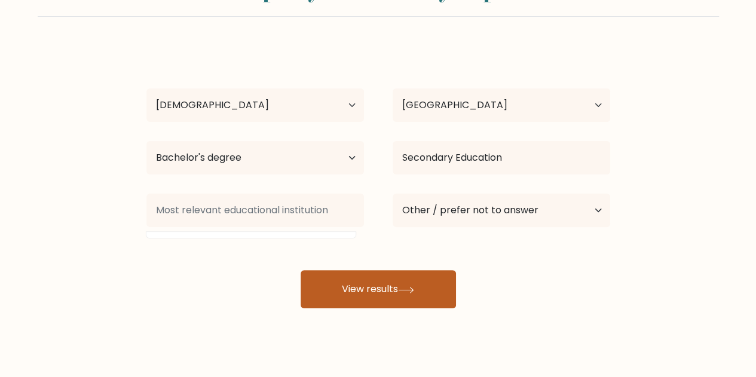
click at [407, 281] on button "View results" at bounding box center [378, 289] width 155 height 38
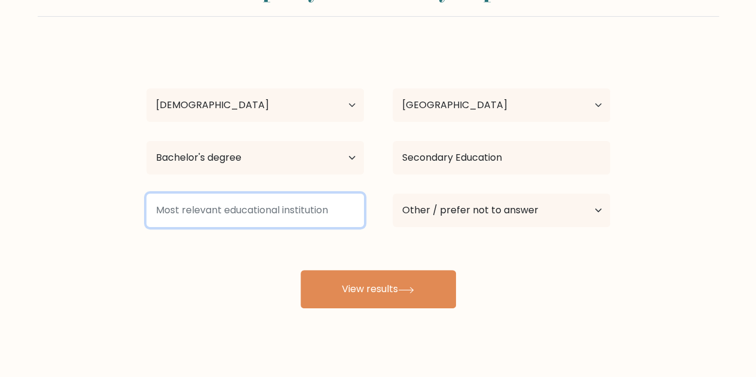
click at [224, 207] on input at bounding box center [255, 210] width 218 height 33
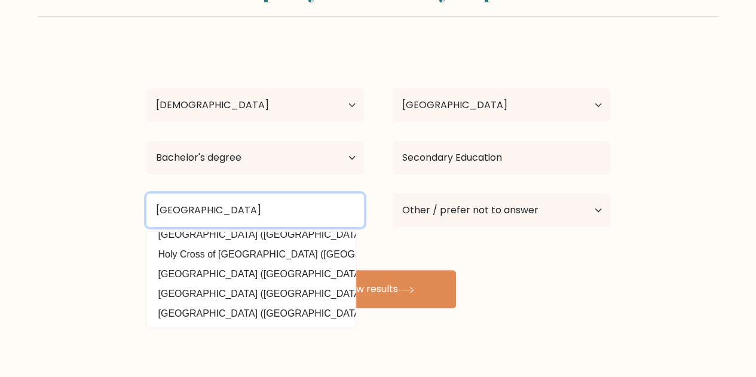
scroll to position [0, 0]
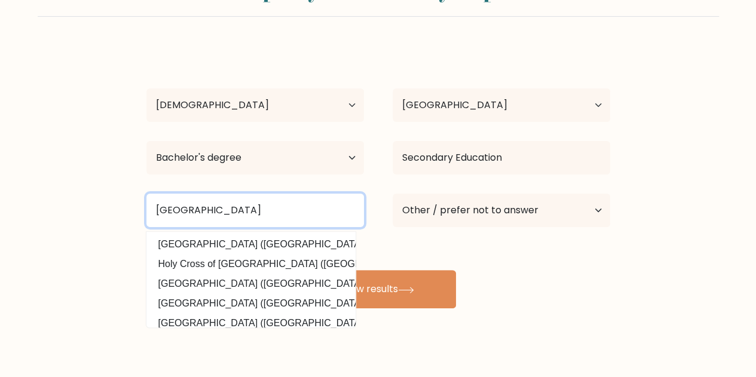
click at [300, 212] on input "Davao del Norte State College" at bounding box center [255, 210] width 218 height 33
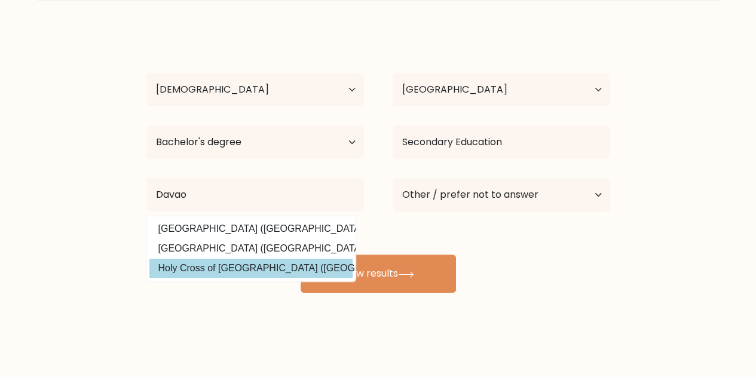
click at [256, 267] on option "Holy Cross of Davao College (Philippines)" at bounding box center [250, 268] width 203 height 19
type input "Holy Cross of Davao College"
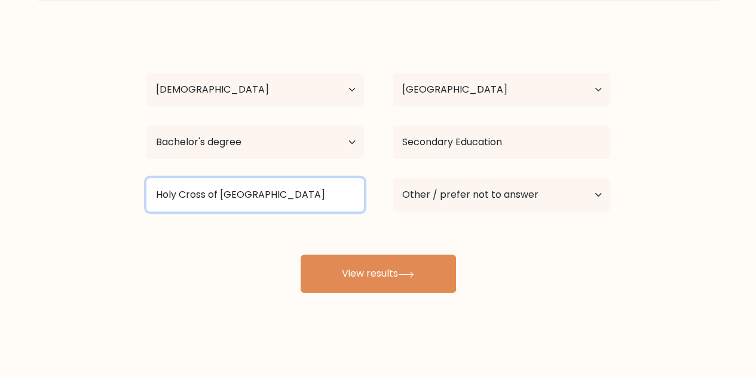
click at [305, 200] on input "Holy Cross of Davao College" at bounding box center [255, 194] width 218 height 33
drag, startPoint x: 304, startPoint y: 198, endPoint x: 71, endPoint y: 194, distance: 233.2
click at [71, 194] on form "Compare your results to your peers Claudine Baladjay Age Under 18 years old 18-…" at bounding box center [378, 123] width 756 height 340
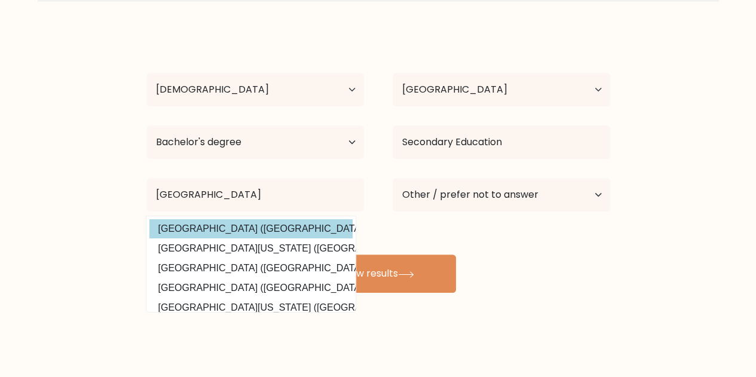
click at [185, 228] on option "University of Southeastern Philippines (Philippines)" at bounding box center [250, 228] width 203 height 19
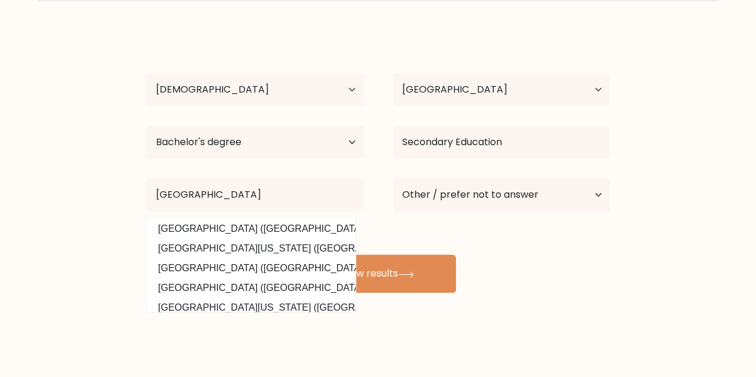
type input "[GEOGRAPHIC_DATA]"
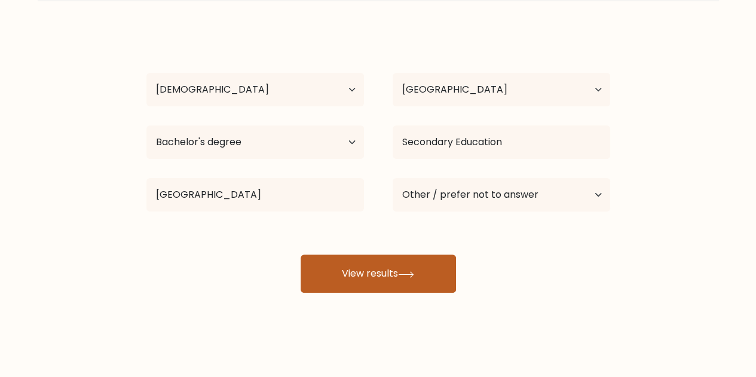
click at [385, 273] on button "View results" at bounding box center [378, 274] width 155 height 38
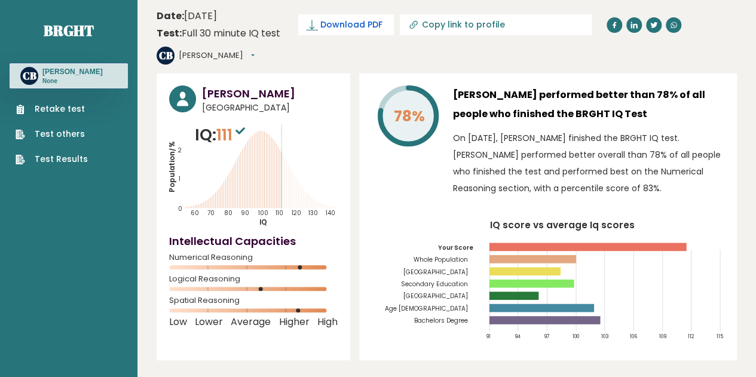
click at [341, 22] on span "Download PDF" at bounding box center [351, 25] width 62 height 13
